Goal: Information Seeking & Learning: Learn about a topic

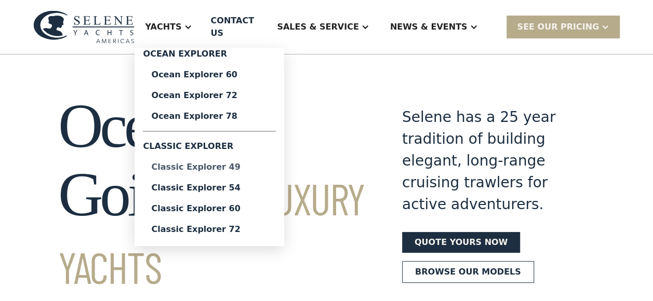
click at [265, 165] on div "Classic Explorer 49" at bounding box center [209, 167] width 116 height 8
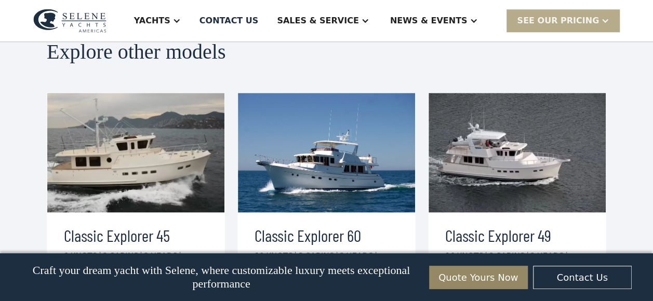
scroll to position [2387, 0]
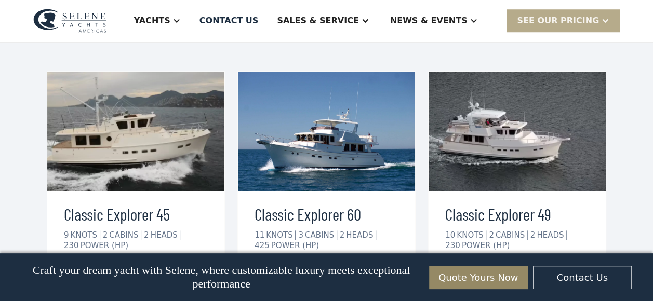
click at [113, 272] on div "view details" at bounding box center [106, 278] width 58 height 12
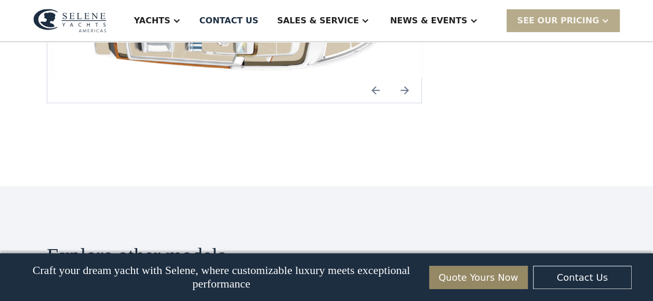
scroll to position [1454, 0]
